Goal: Communication & Community: Connect with others

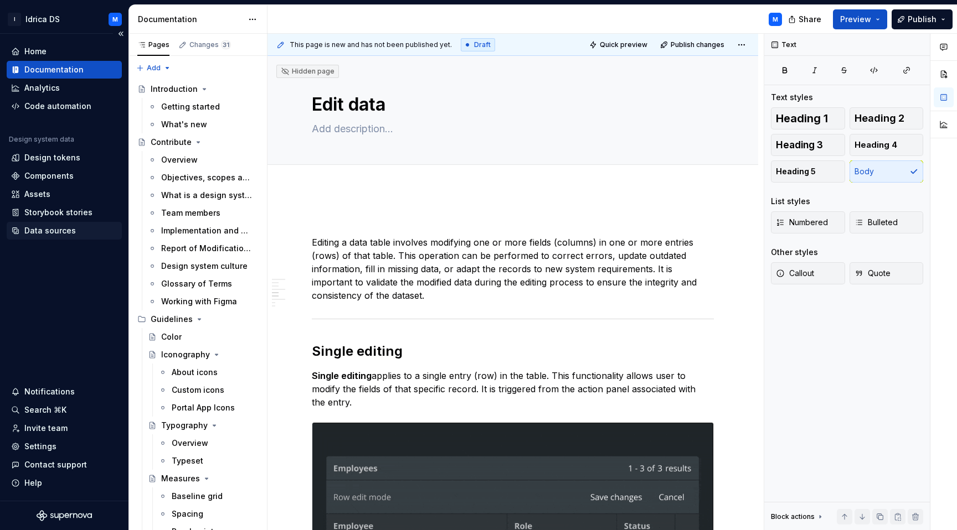
scroll to position [1830, 0]
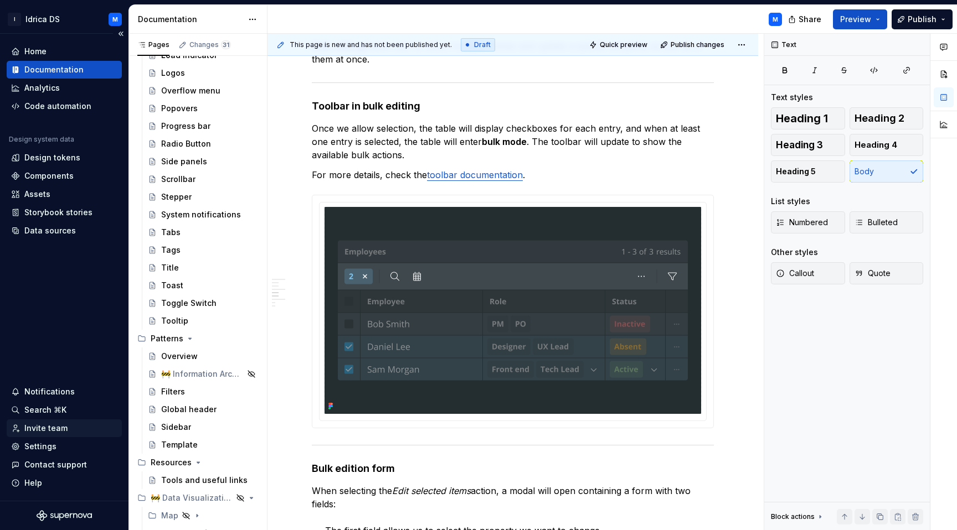
click at [48, 427] on div "Invite team" at bounding box center [45, 428] width 43 height 11
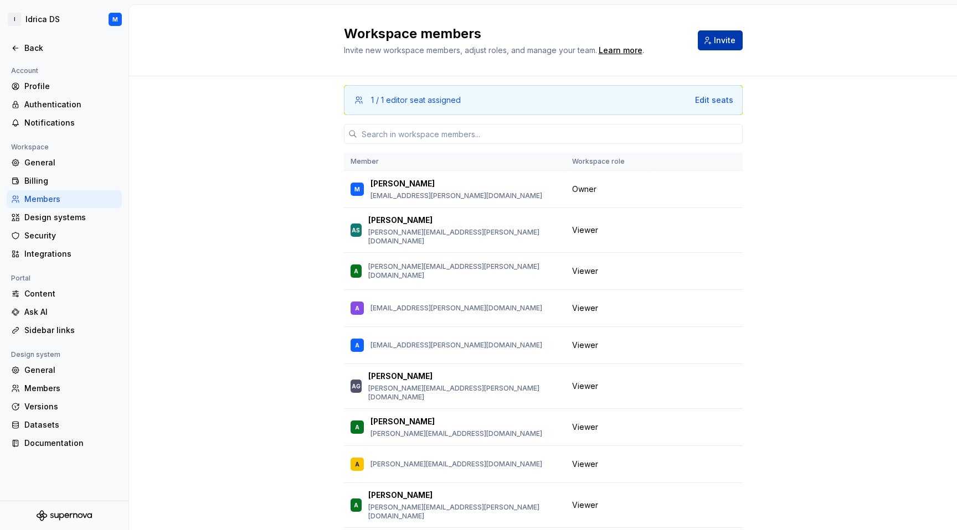
click at [719, 33] on button "Invite" at bounding box center [719, 40] width 45 height 20
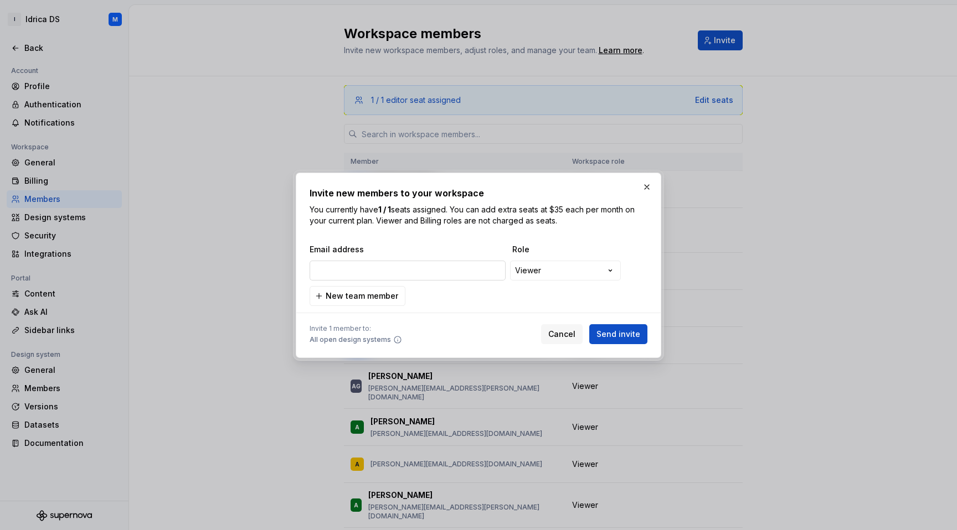
type input "[PERSON_NAME][EMAIL_ADDRESS][PERSON_NAME][DOMAIN_NAME]"
click at [622, 329] on span "Send invite" at bounding box center [618, 334] width 44 height 11
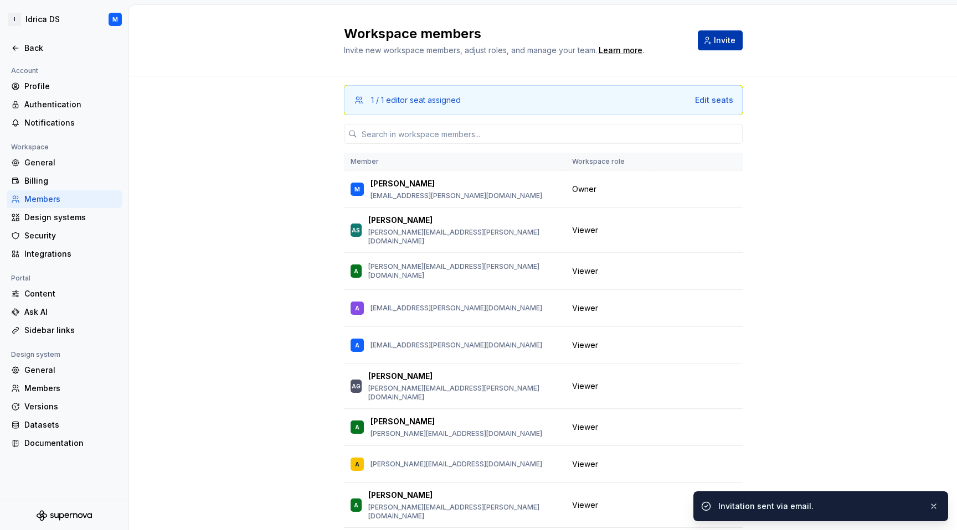
click at [706, 46] on button "Invite" at bounding box center [719, 40] width 45 height 20
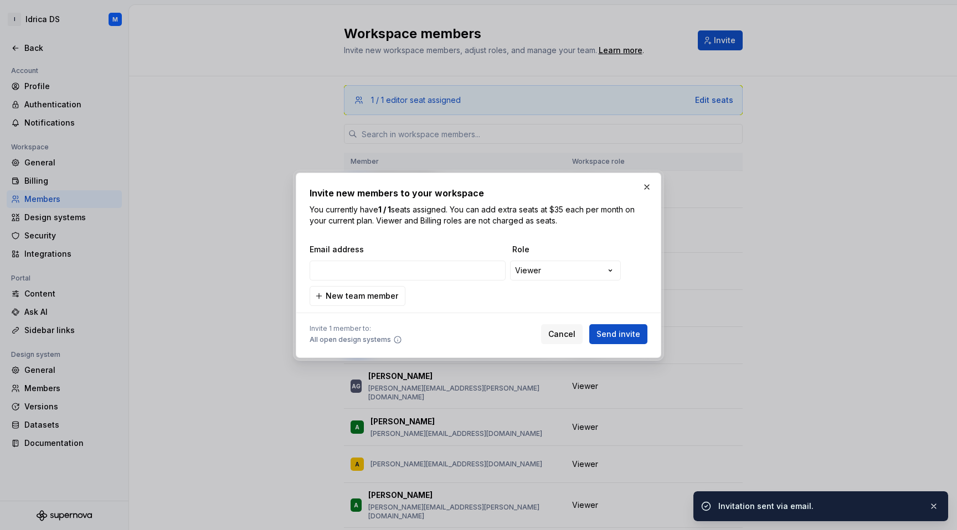
type input "[PERSON_NAME][EMAIL_ADDRESS][DOMAIN_NAME]"
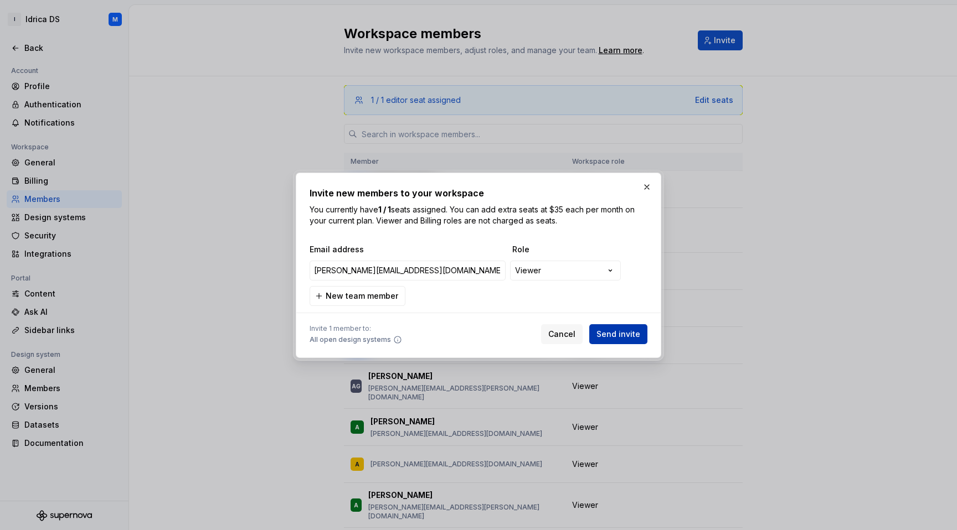
click at [630, 329] on span "Send invite" at bounding box center [618, 334] width 44 height 11
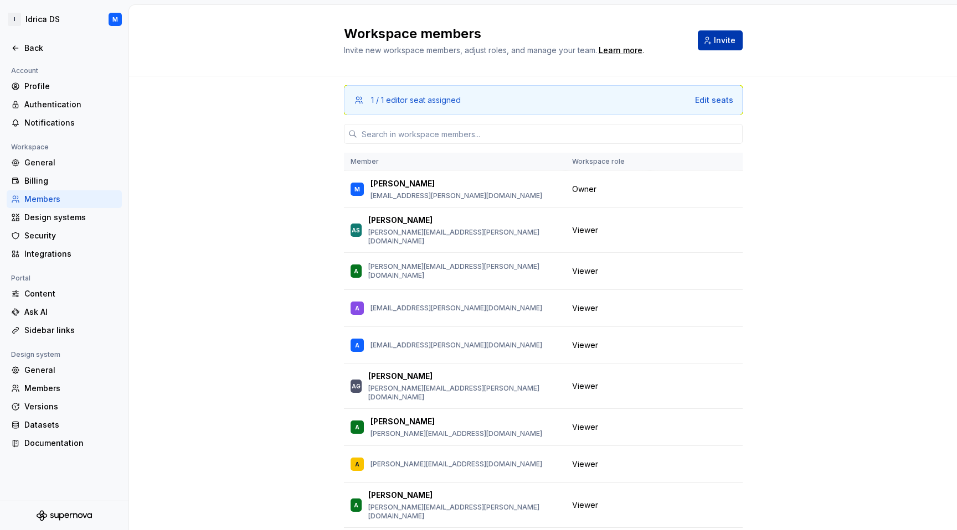
click at [706, 49] on button "Invite" at bounding box center [719, 40] width 45 height 20
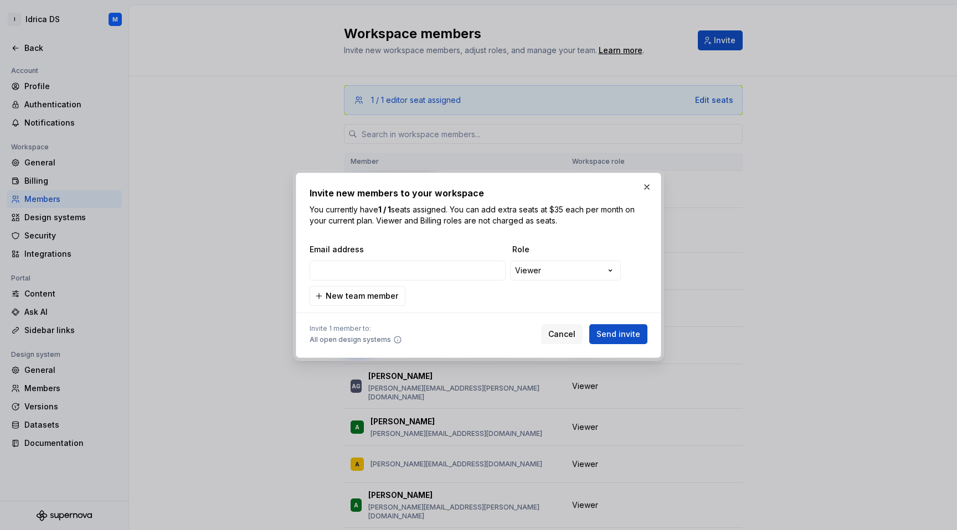
type input "[PERSON_NAME][EMAIL_ADDRESS][PERSON_NAME][DOMAIN_NAME]"
click at [619, 330] on span "Send invite" at bounding box center [618, 334] width 44 height 11
